Goal: Information Seeking & Learning: Learn about a topic

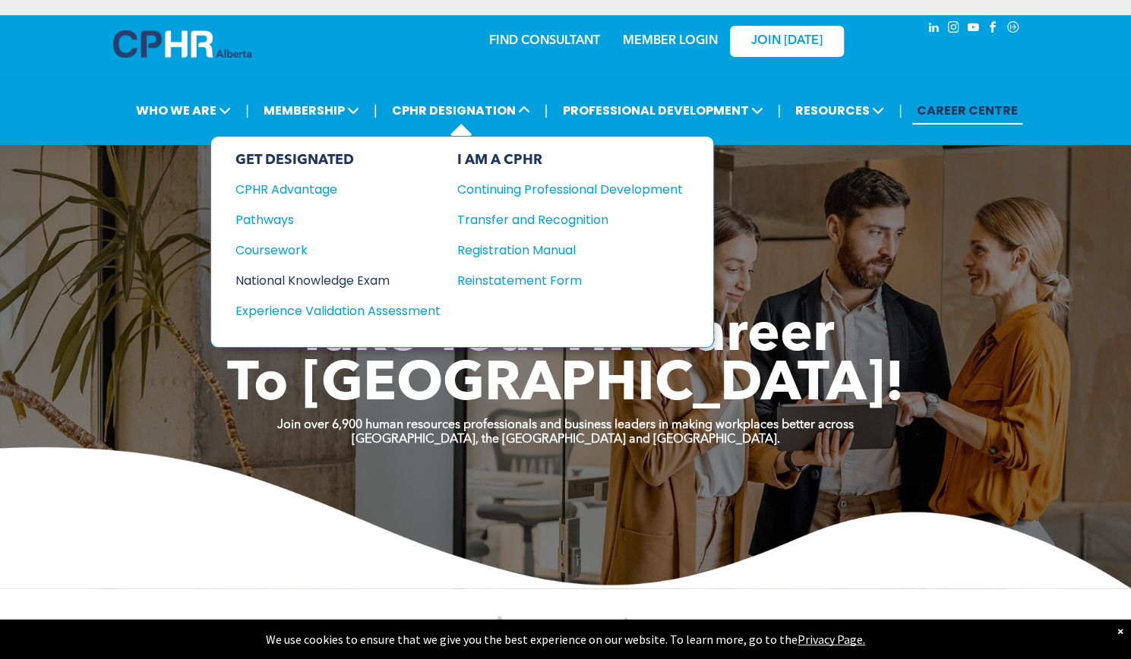
click at [313, 279] on div "National Knowledge Exam" at bounding box center [327, 280] width 185 height 19
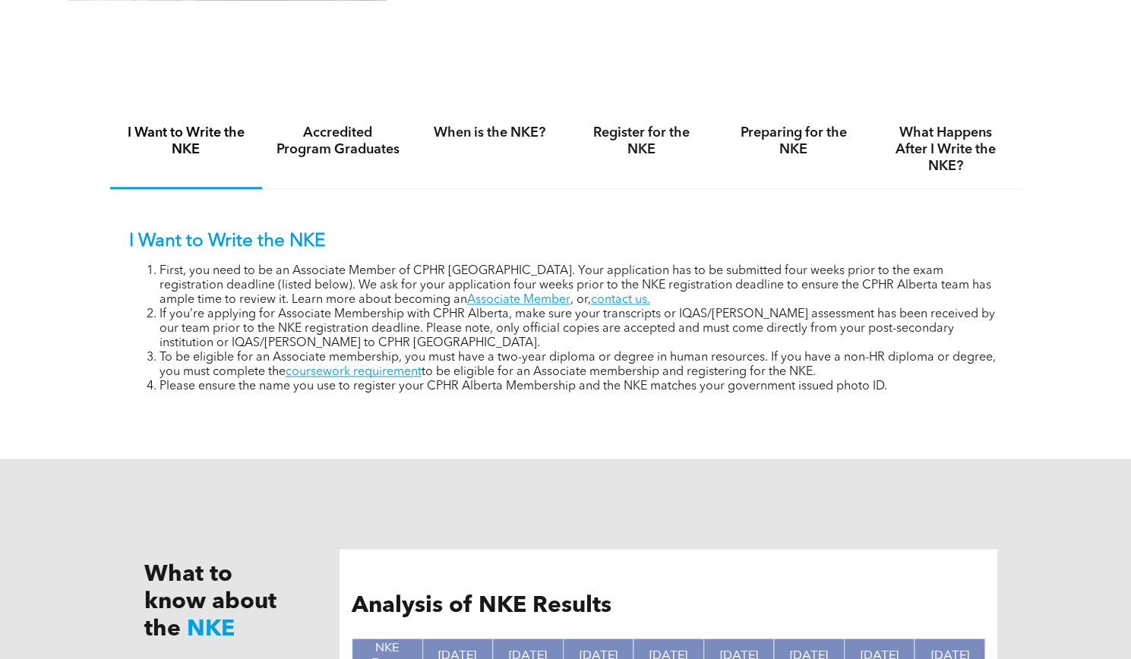
scroll to position [965, 0]
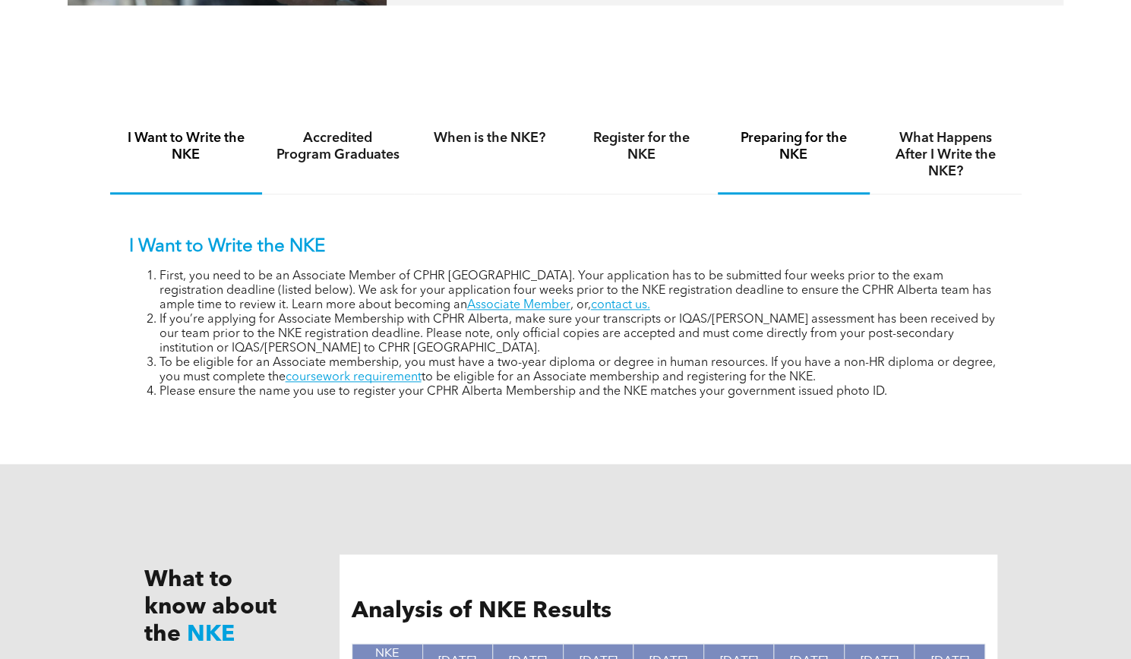
click at [788, 153] on h4 "Preparing for the NKE" at bounding box center [793, 146] width 125 height 33
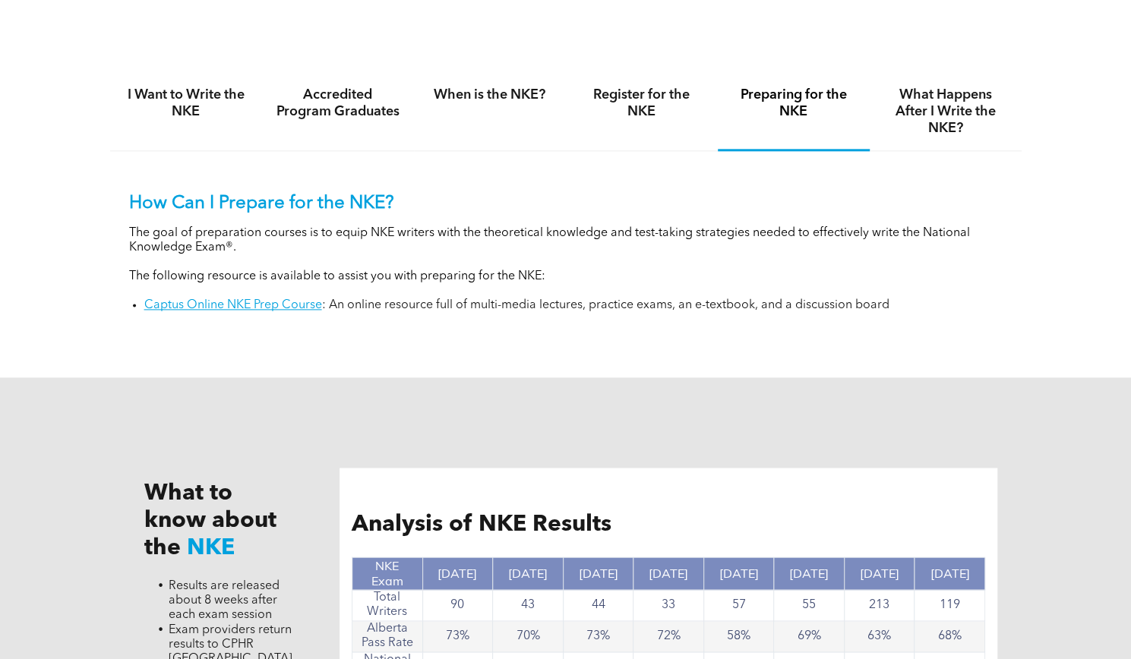
scroll to position [1006, 0]
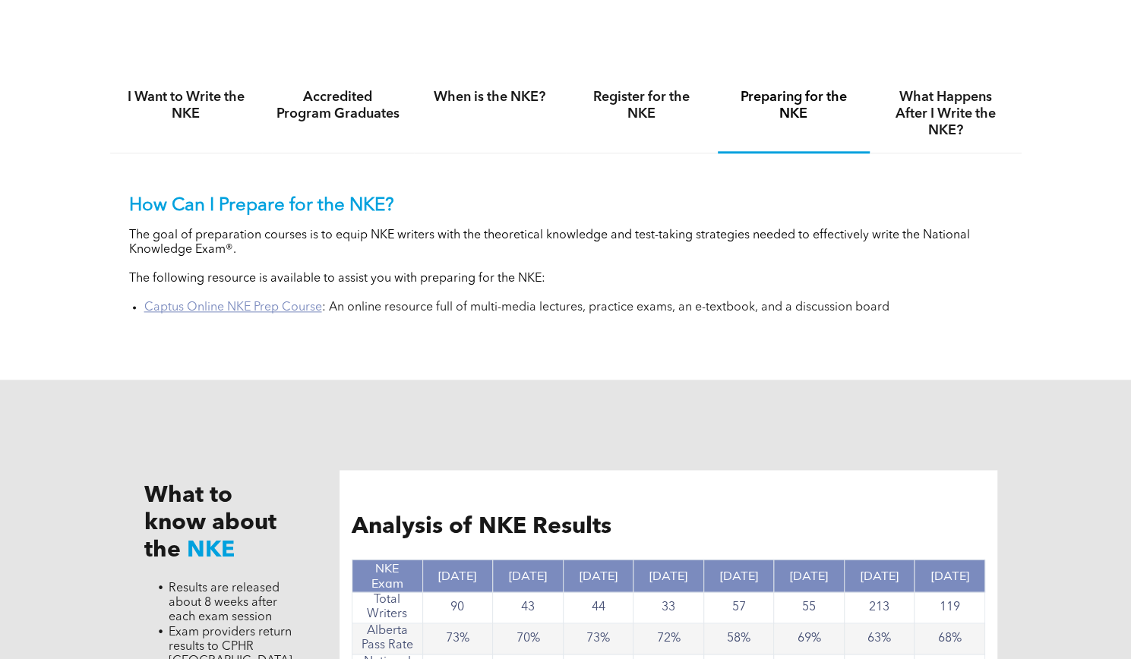
click at [257, 314] on link "Captus Online NKE Prep Course" at bounding box center [233, 307] width 178 height 12
